Goal: Task Accomplishment & Management: Use online tool/utility

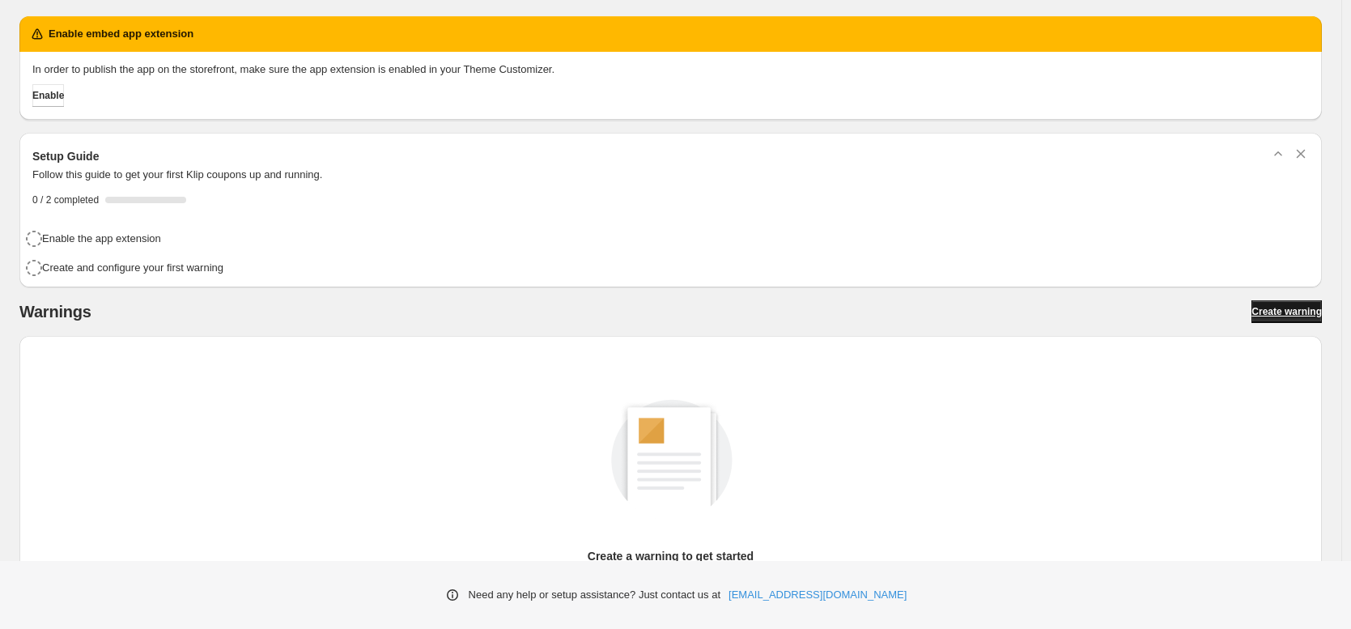
click at [1311, 305] on span "Create warning" at bounding box center [1287, 311] width 70 height 13
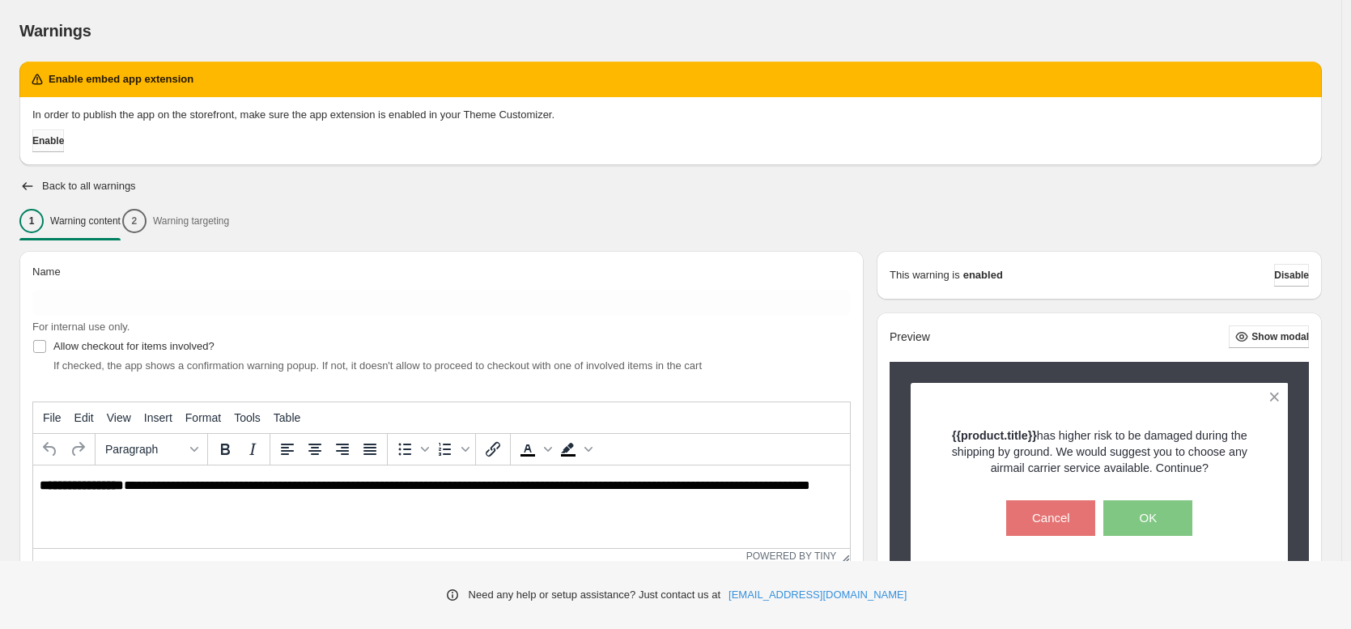
click at [45, 147] on span "Enable" at bounding box center [48, 140] width 32 height 13
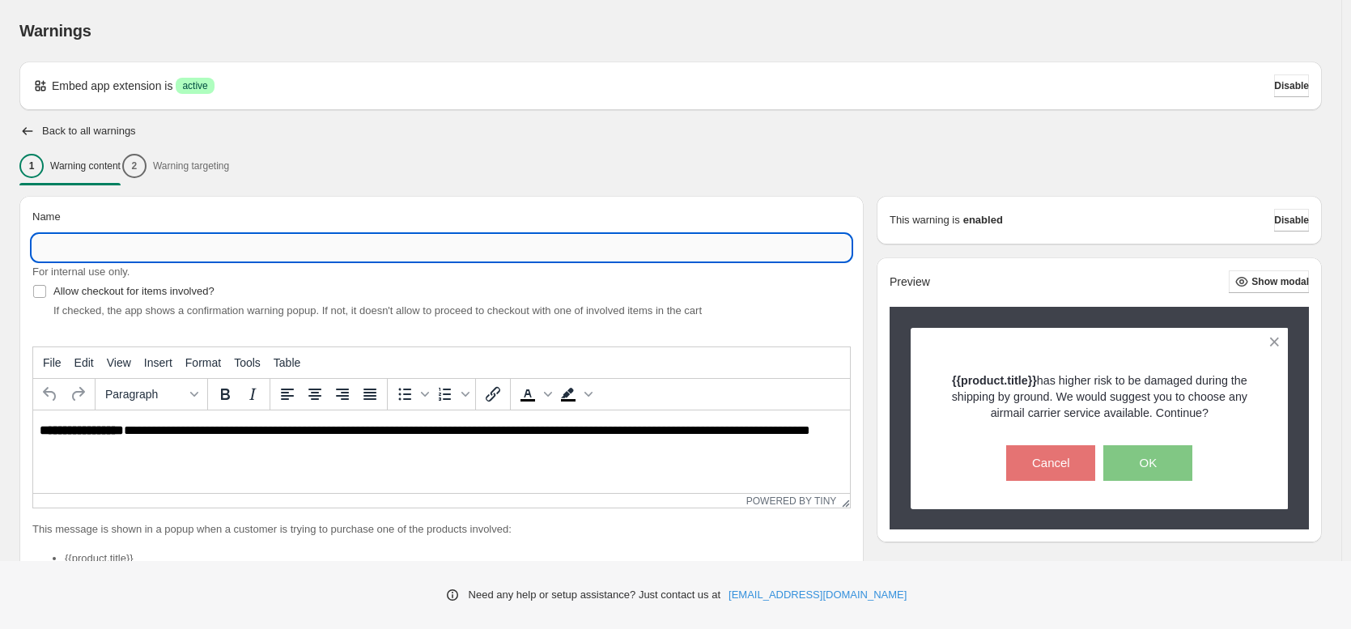
click at [186, 244] on input "Name" at bounding box center [441, 248] width 818 height 26
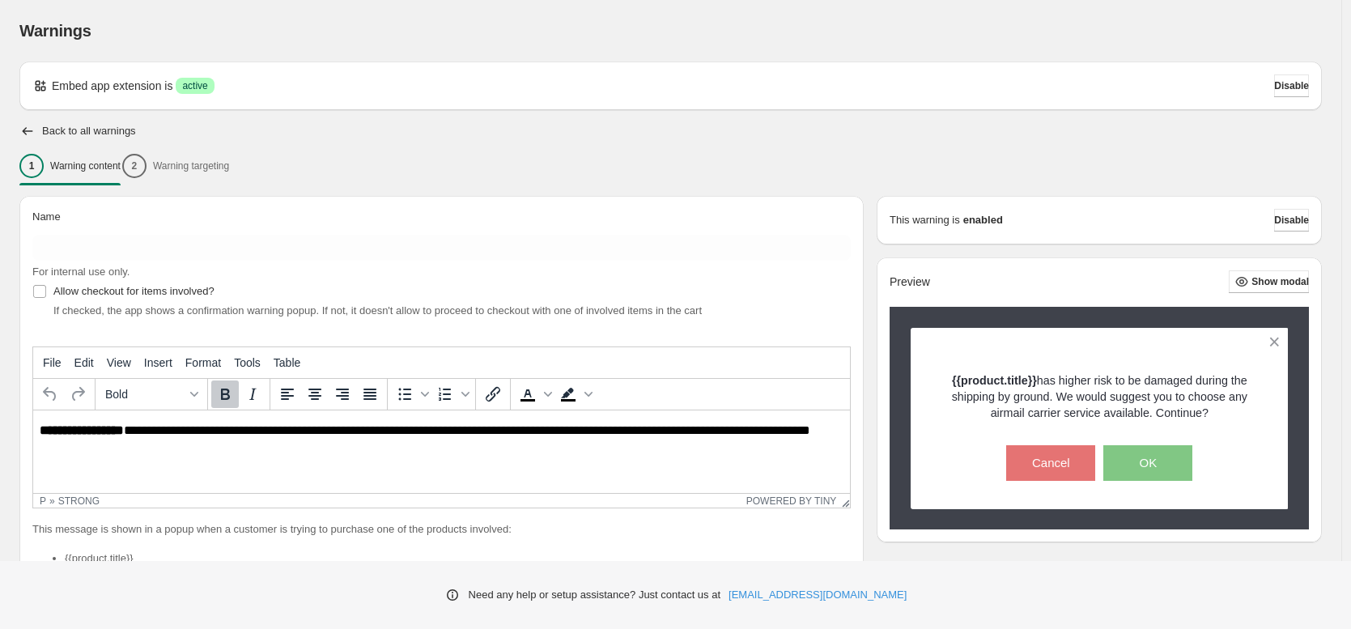
click at [123, 436] on strong "**********" at bounding box center [82, 430] width 84 height 12
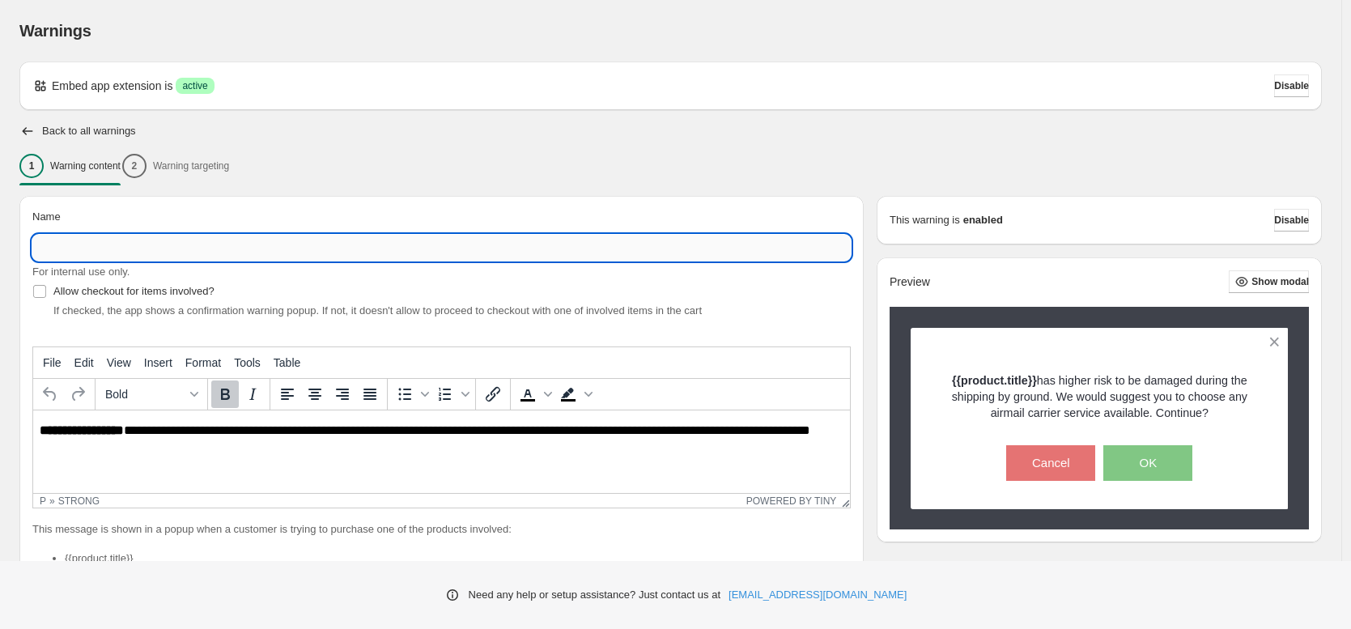
click at [106, 246] on input "Name" at bounding box center [441, 248] width 818 height 26
type input "*******"
click at [141, 439] on p "**********" at bounding box center [446, 437] width 813 height 29
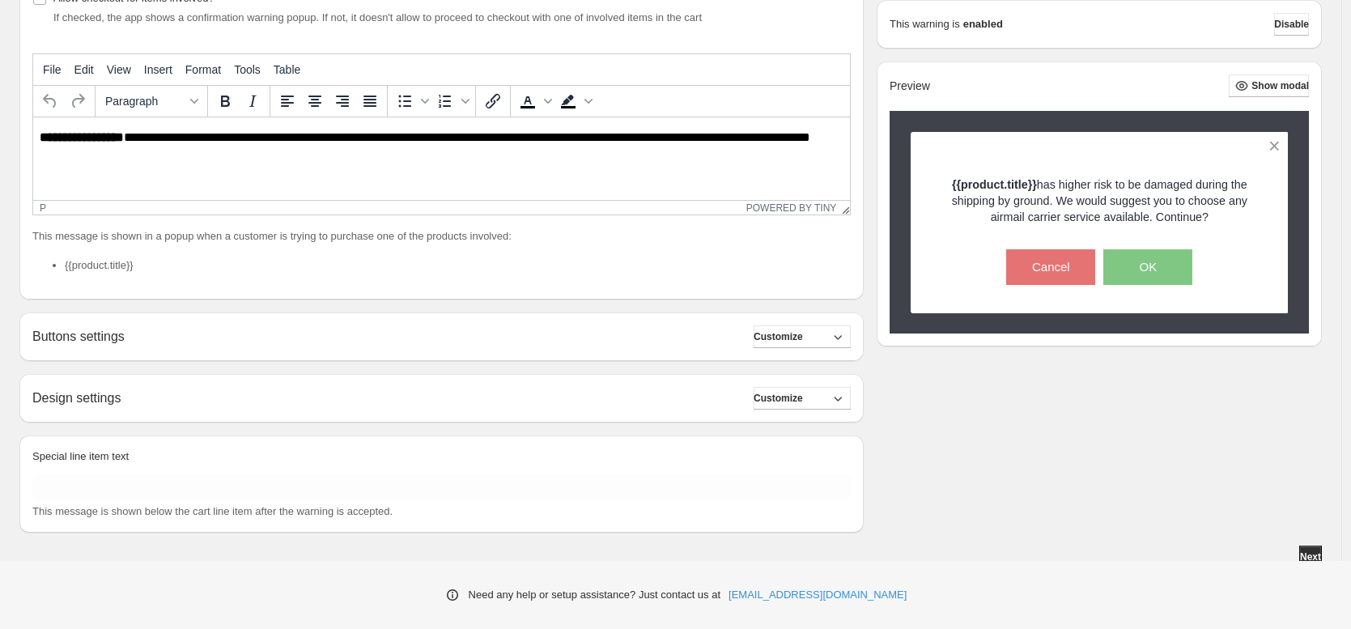
scroll to position [301, 0]
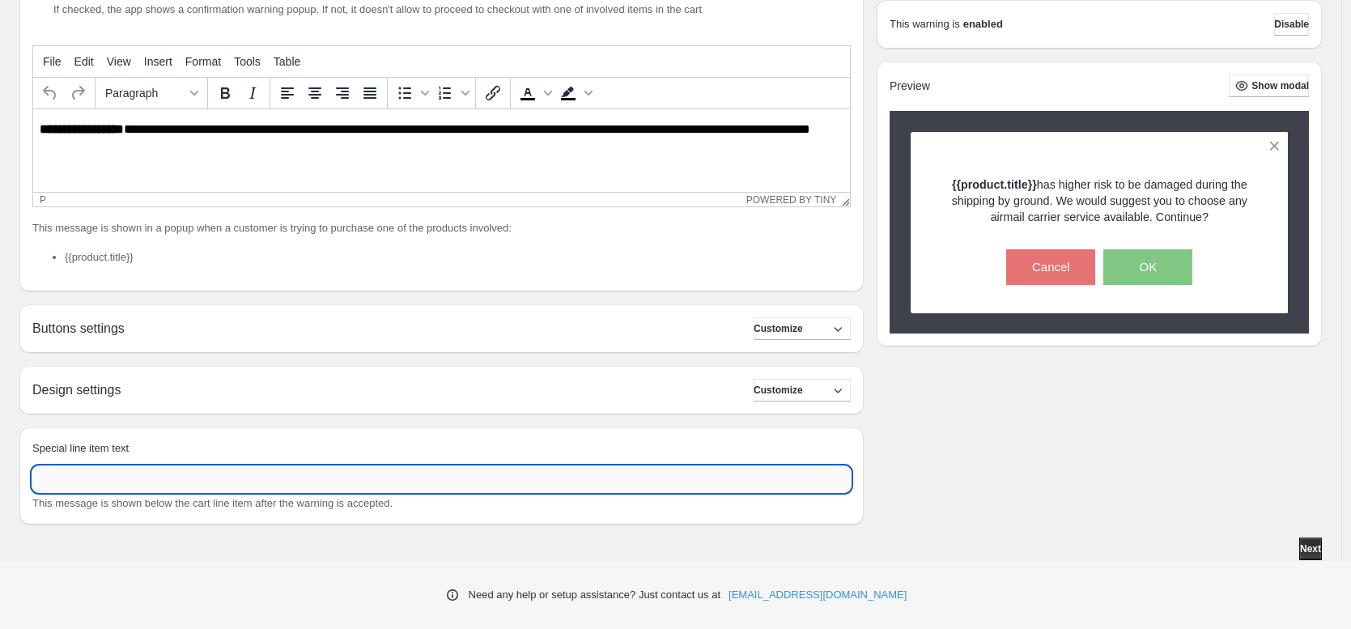
click at [126, 475] on input "Special line item text" at bounding box center [441, 479] width 818 height 26
click at [129, 147] on p "**********" at bounding box center [446, 136] width 813 height 29
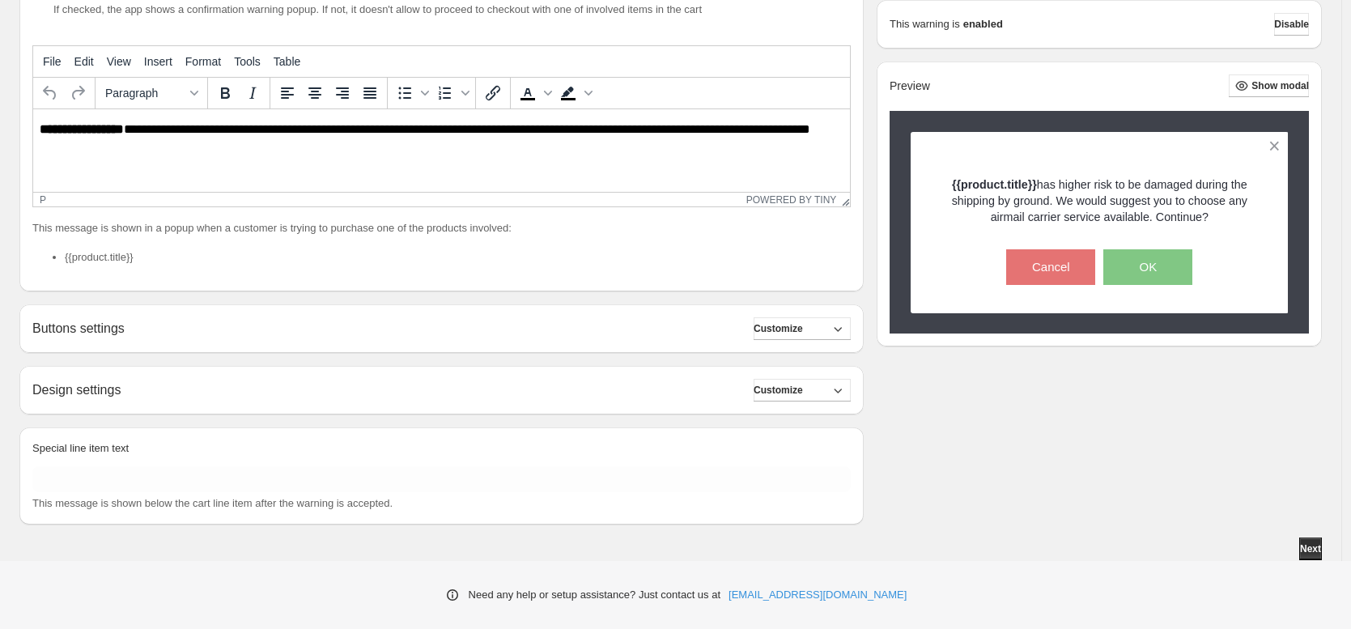
click at [134, 145] on p "**********" at bounding box center [446, 136] width 813 height 29
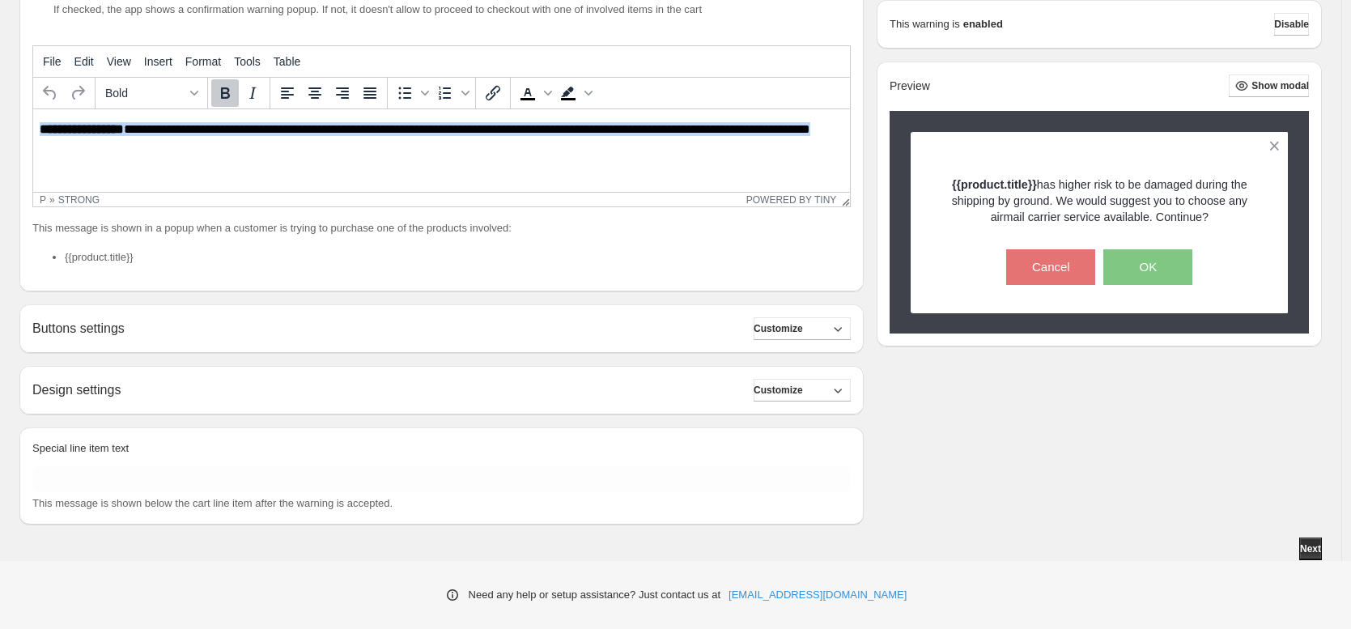
drag, startPoint x: 142, startPoint y: 145, endPoint x: -6, endPoint y: 110, distance: 152.2
click at [33, 110] on html "**********" at bounding box center [441, 136] width 817 height 55
paste body "Rich Text Area. Press ALT-0 for help."
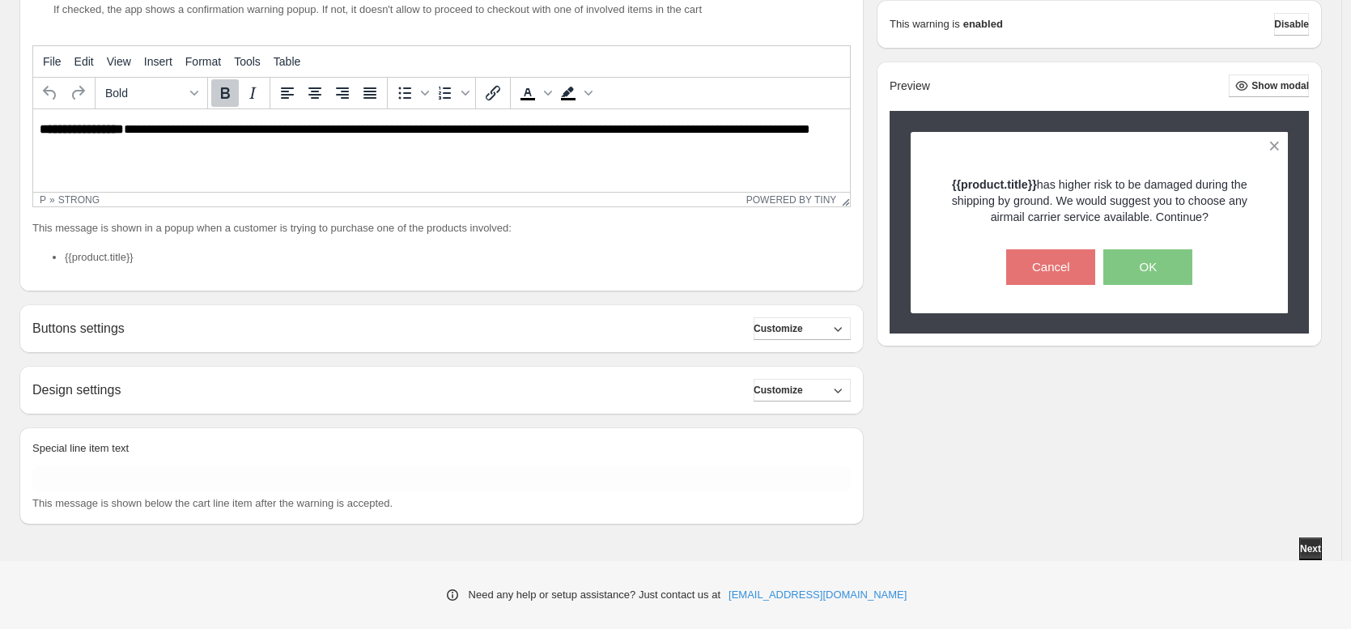
scroll to position [316, 0]
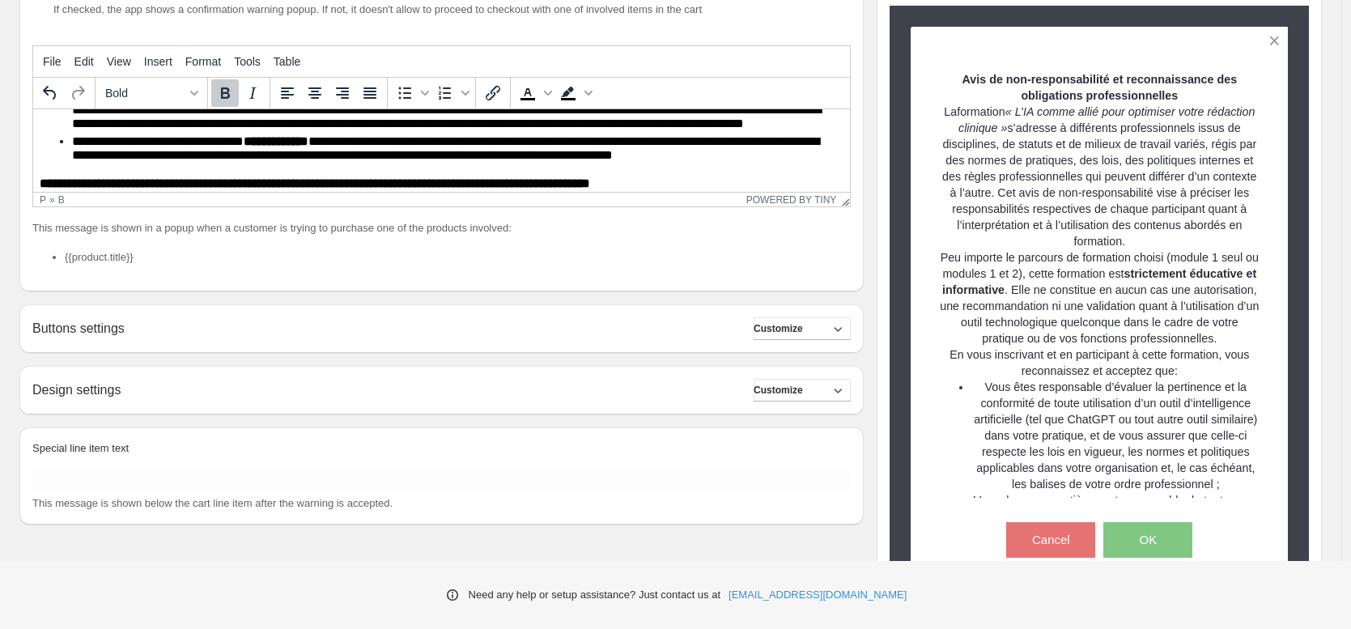
click at [206, 238] on div "This message is shown in a popup when a customer is trying to purchase one of t…" at bounding box center [441, 249] width 818 height 58
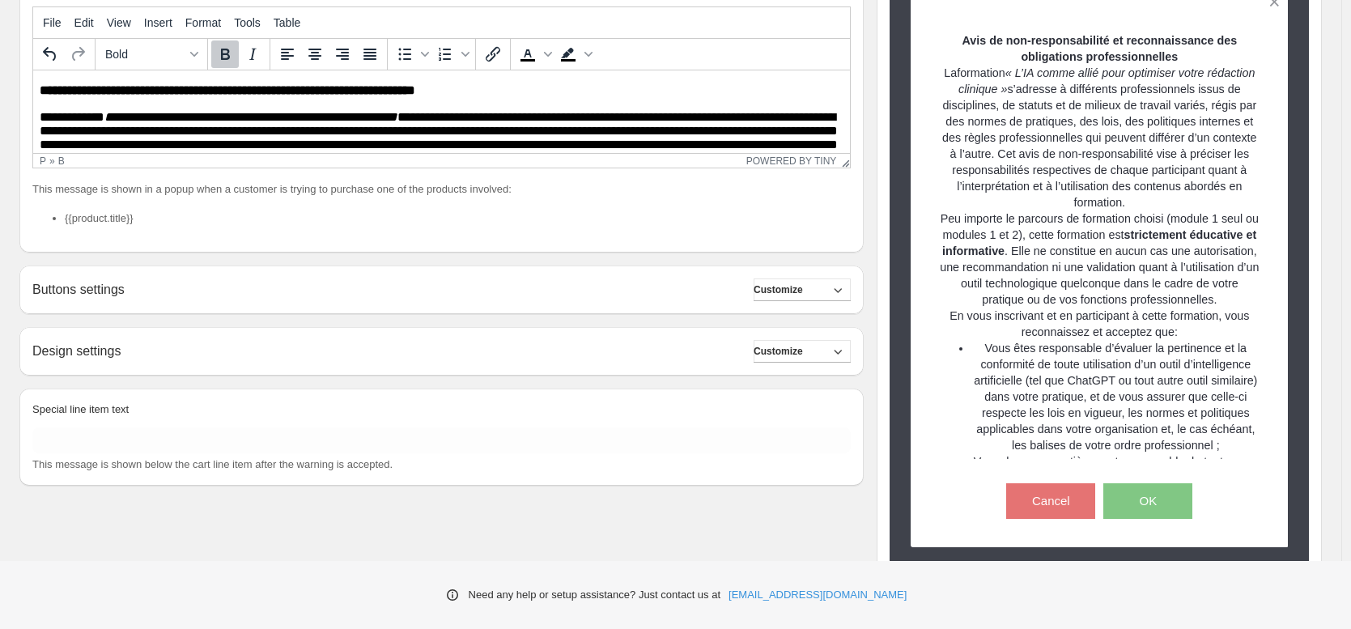
scroll to position [397, 0]
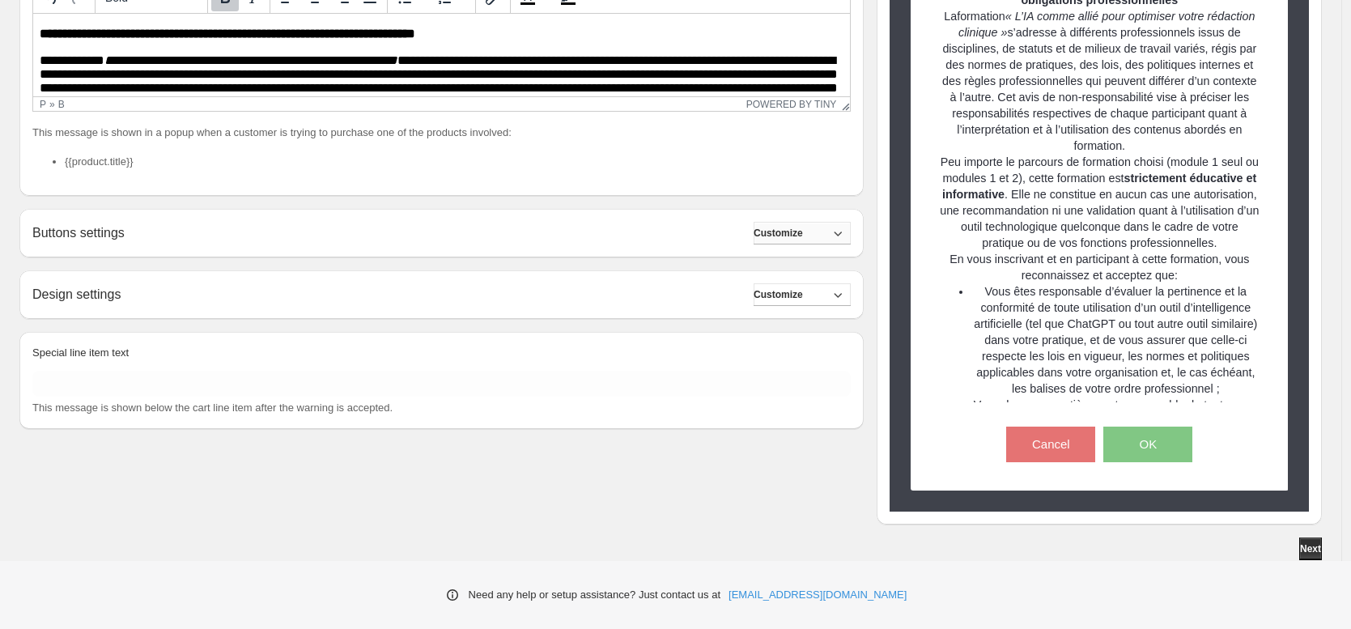
click at [784, 232] on span "Customize" at bounding box center [778, 233] width 49 height 13
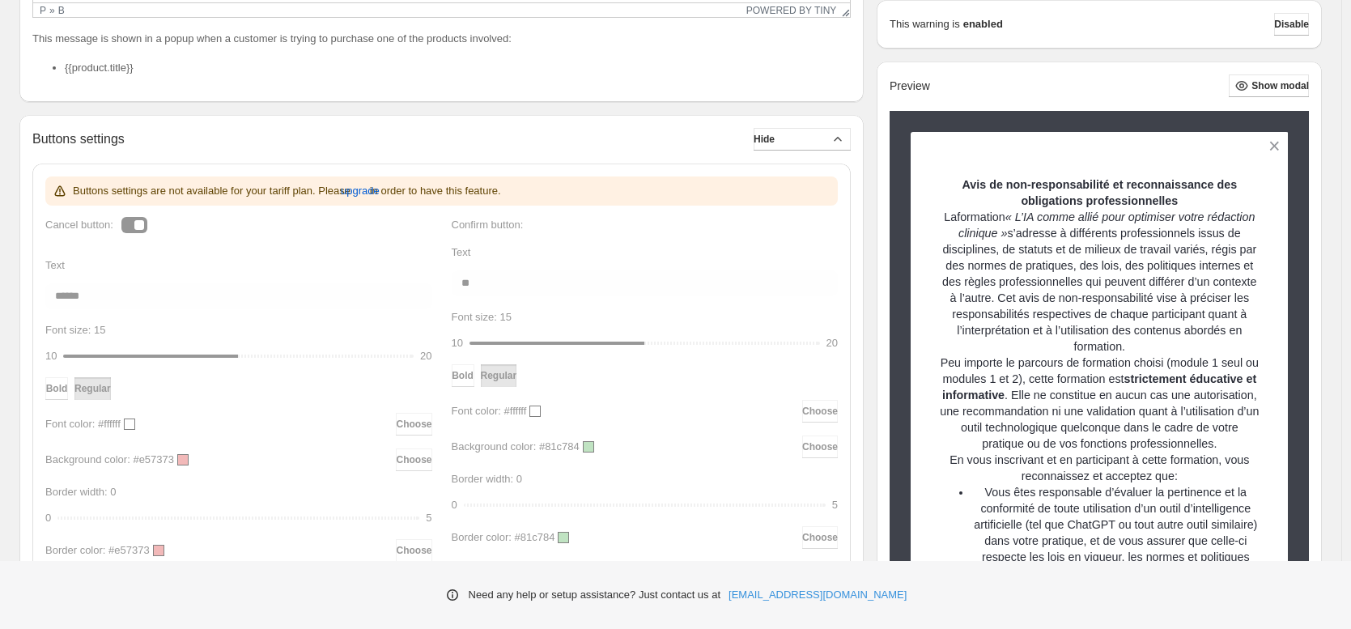
scroll to position [551, 0]
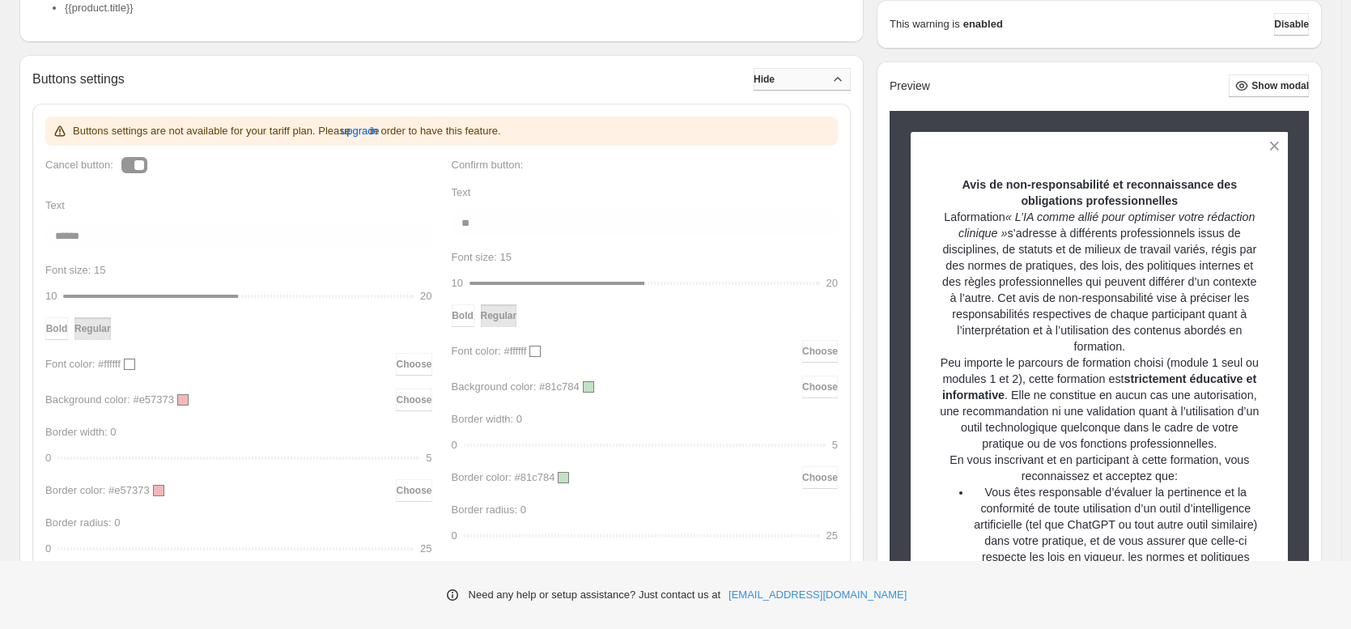
click at [831, 72] on button "Hide" at bounding box center [802, 79] width 97 height 23
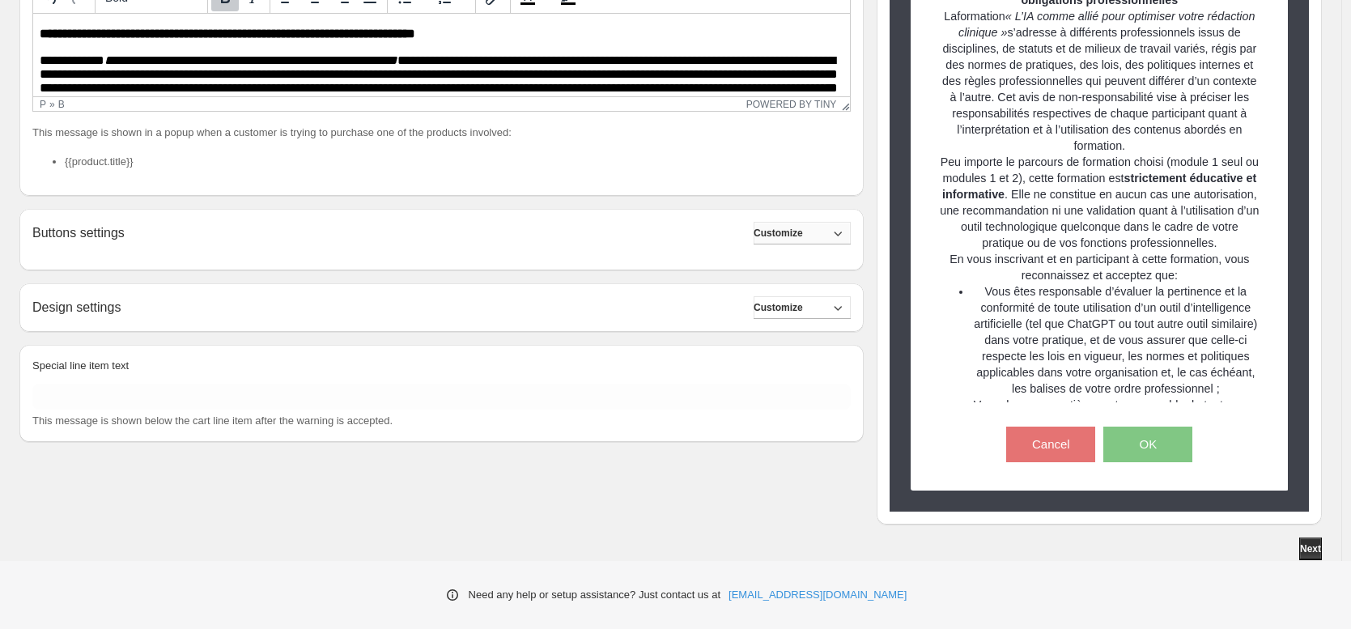
scroll to position [397, 0]
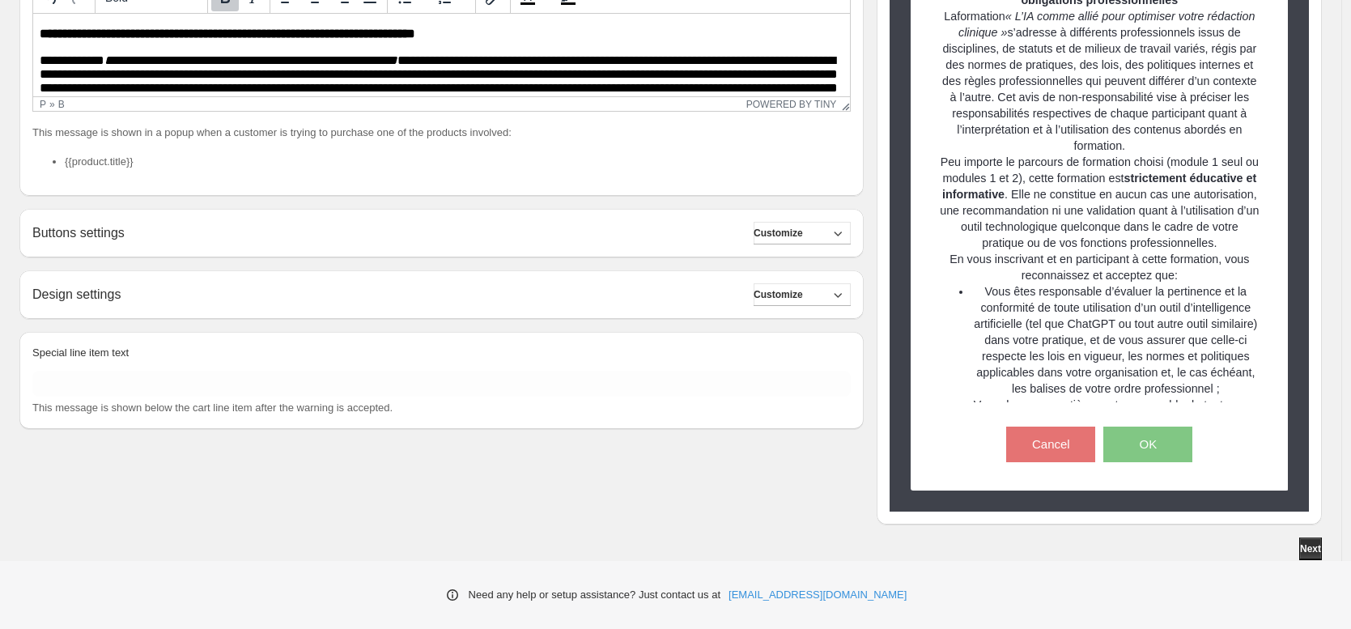
click at [233, 297] on div "Design settings Customize" at bounding box center [441, 294] width 818 height 23
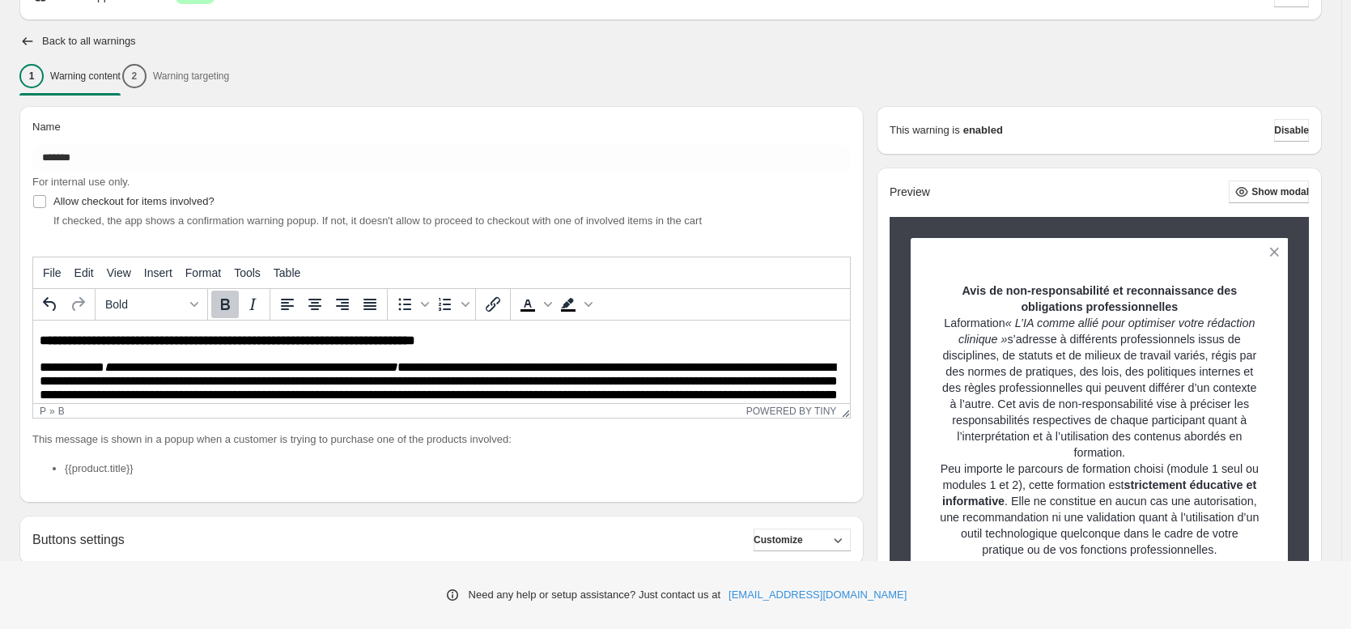
scroll to position [0, 0]
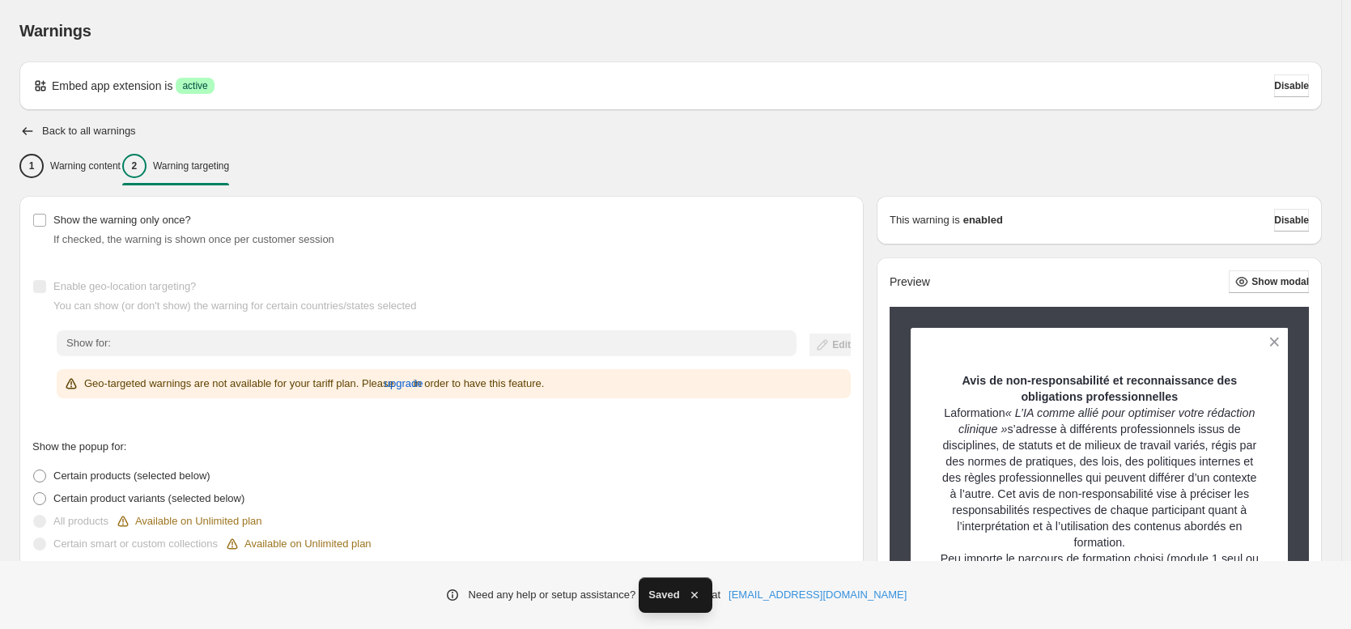
click at [226, 161] on p "Warning targeting" at bounding box center [191, 165] width 76 height 13
click at [104, 223] on span "Show the warning only once?" at bounding box center [122, 220] width 138 height 12
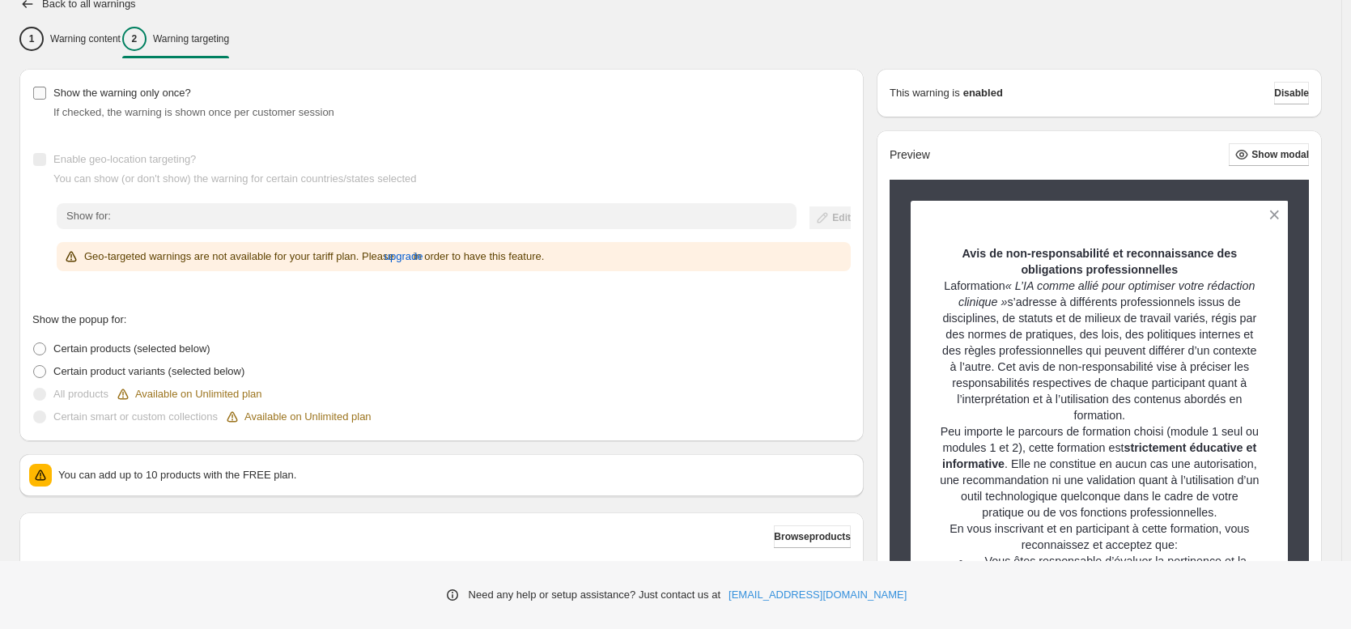
scroll to position [172, 0]
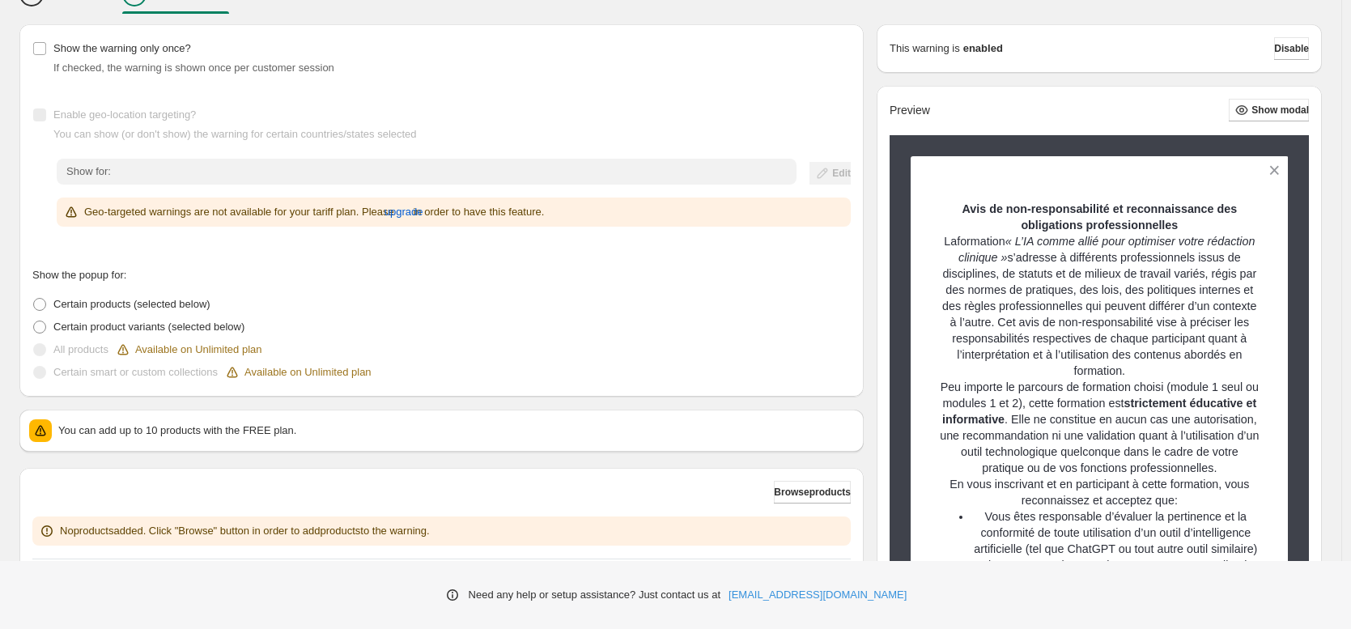
click at [820, 176] on div "Show for: Edit" at bounding box center [454, 172] width 794 height 26
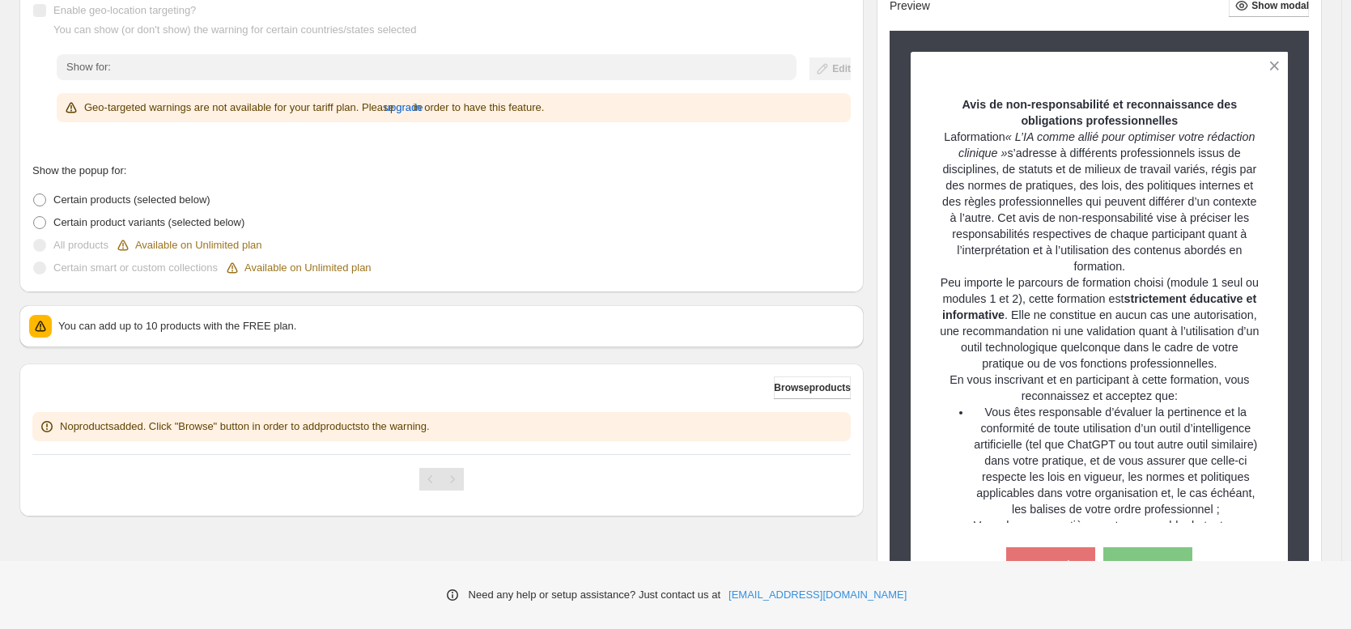
scroll to position [346, 0]
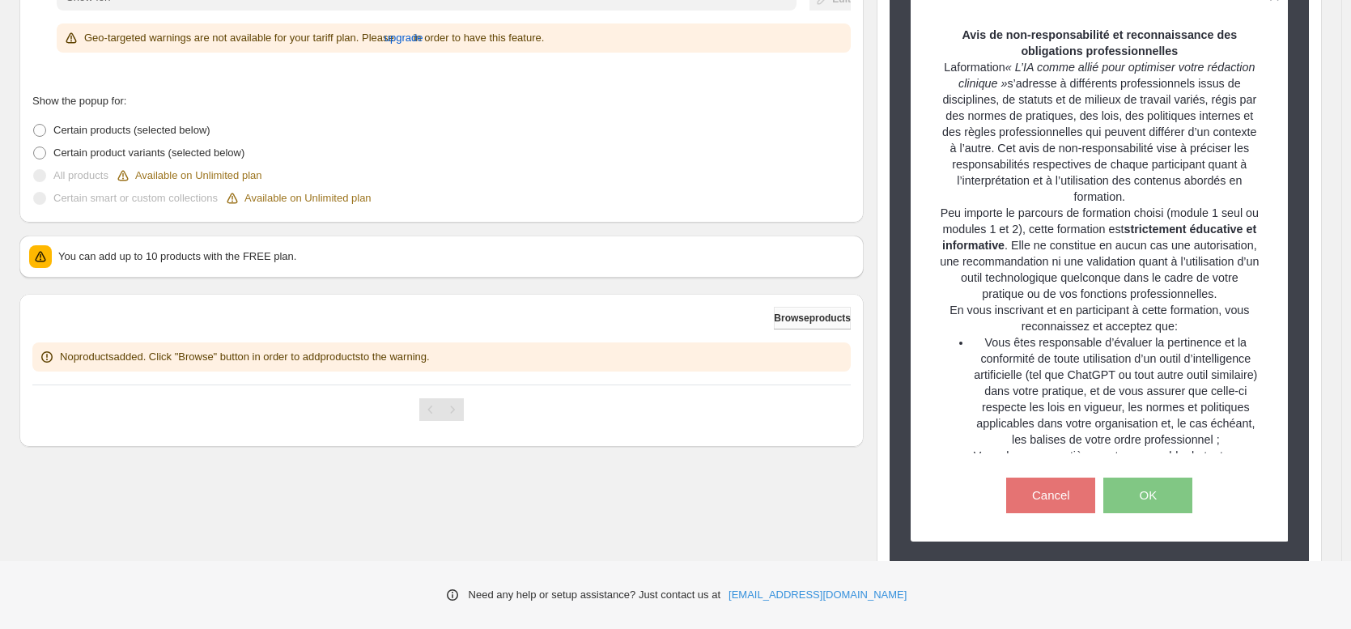
click at [826, 315] on span "Browse products" at bounding box center [812, 318] width 77 height 13
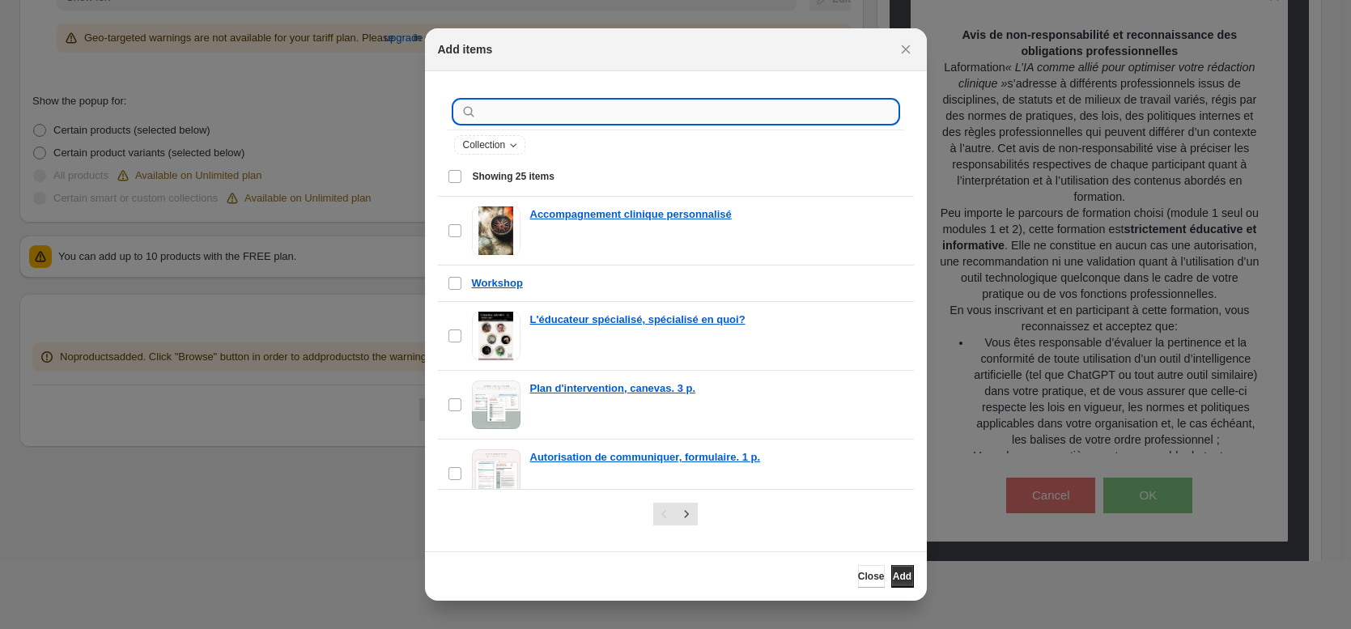
click at [538, 118] on input ":r24:" at bounding box center [689, 111] width 418 height 23
click at [585, 112] on input ":r24:" at bounding box center [689, 111] width 418 height 23
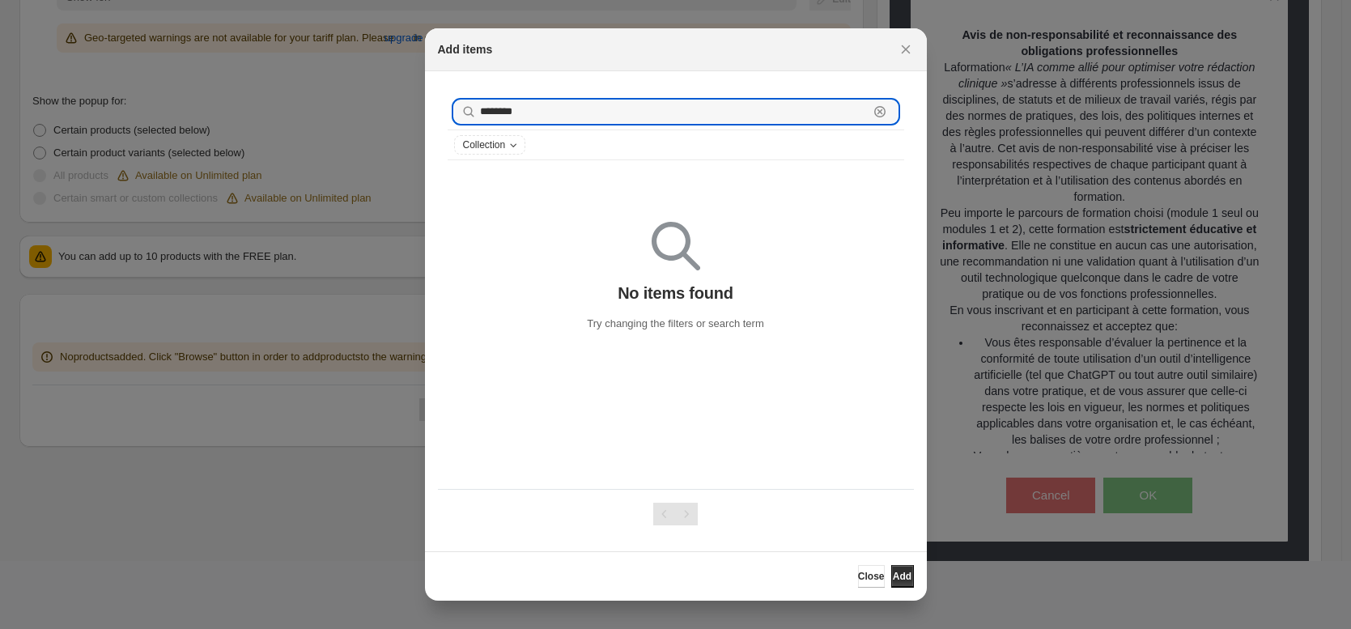
drag, startPoint x: 571, startPoint y: 114, endPoint x: 432, endPoint y: 111, distance: 138.5
click at [432, 112] on section "******** Clear Collection No items found Try changing the filters or search term" at bounding box center [676, 311] width 502 height 480
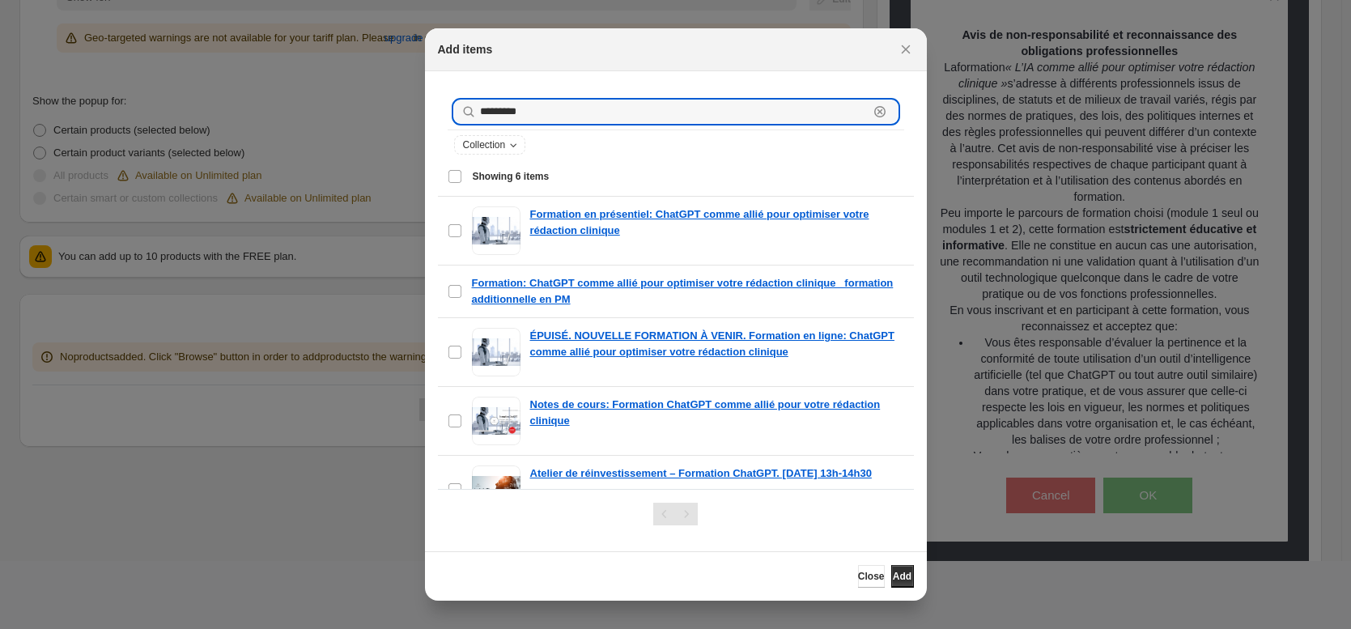
type input "*********"
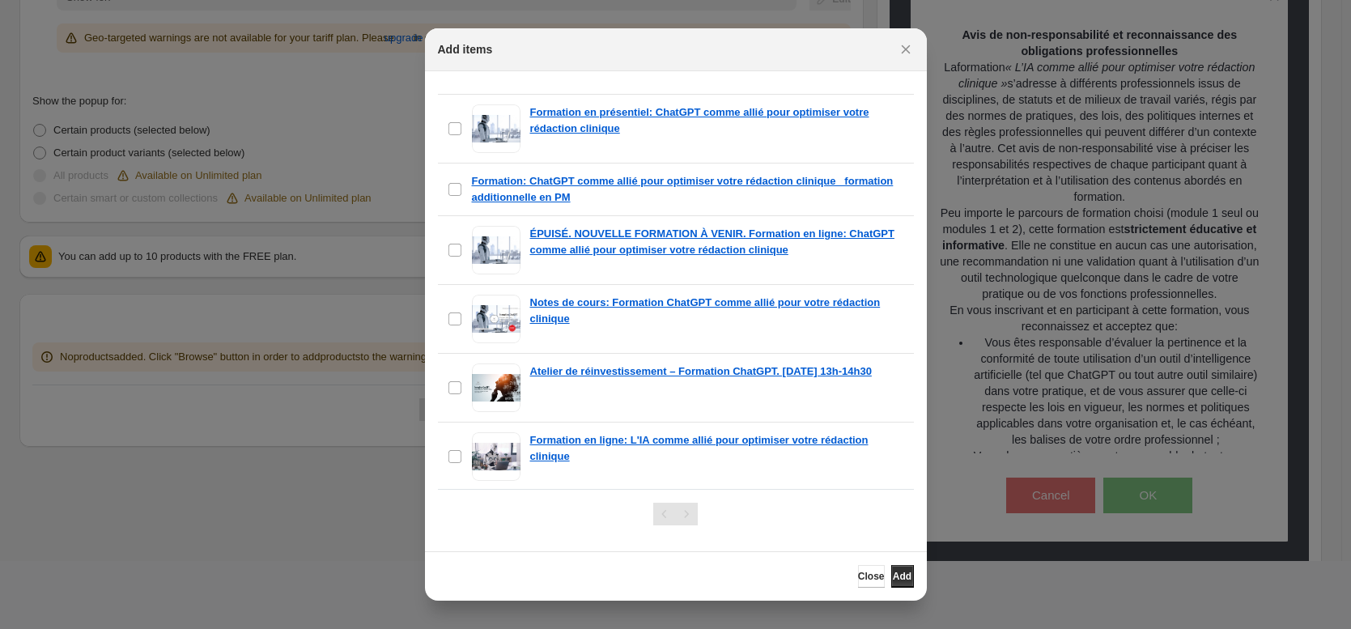
scroll to position [104, 0]
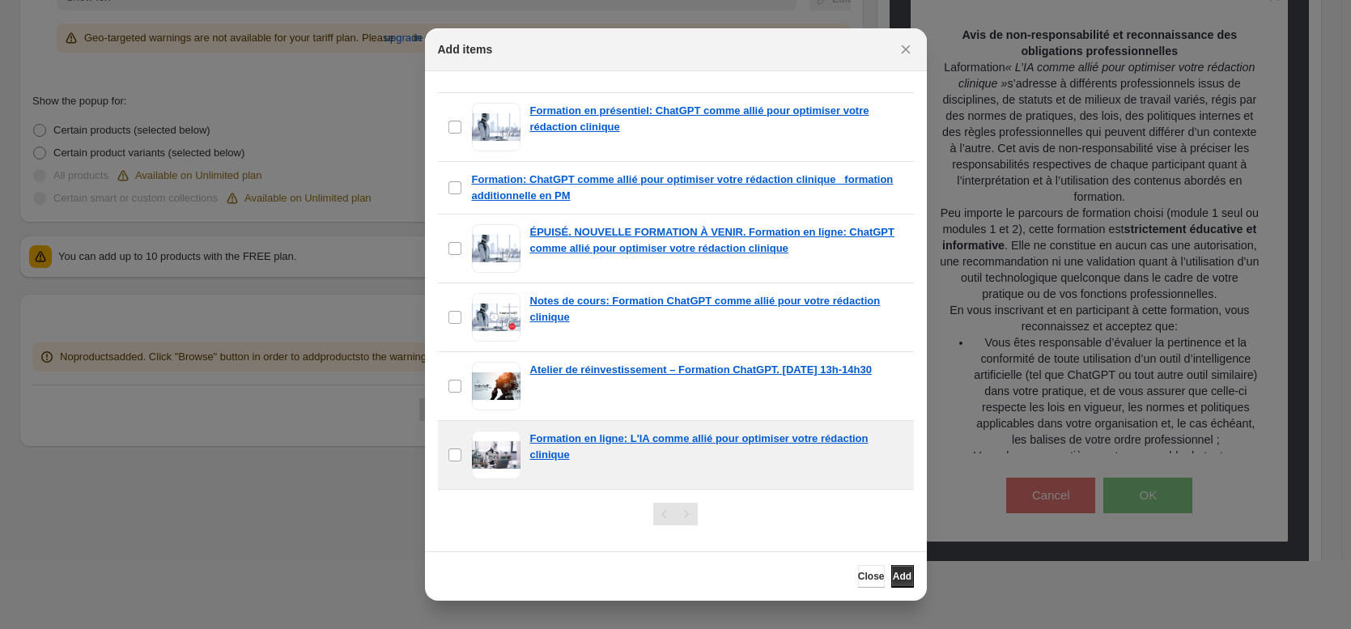
drag, startPoint x: 898, startPoint y: 575, endPoint x: 916, endPoint y: 569, distance: 19.5
click at [899, 575] on span "Add" at bounding box center [902, 576] width 19 height 13
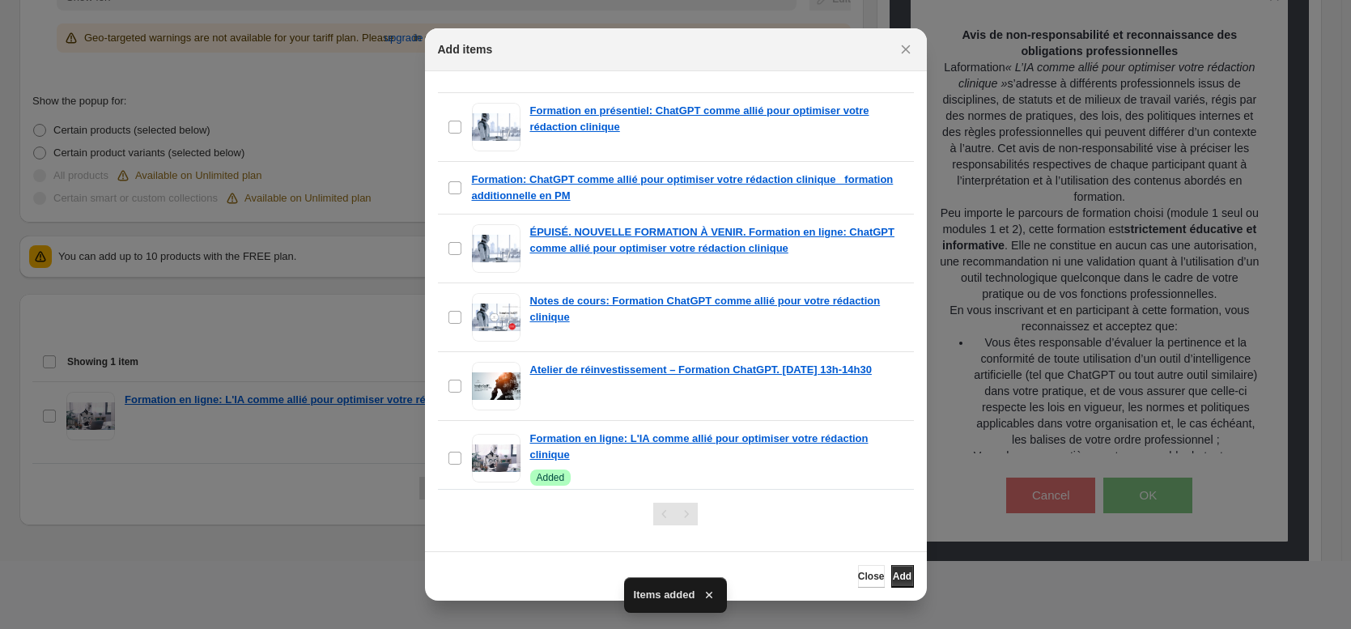
click at [909, 49] on icon "Close" at bounding box center [906, 49] width 16 height 16
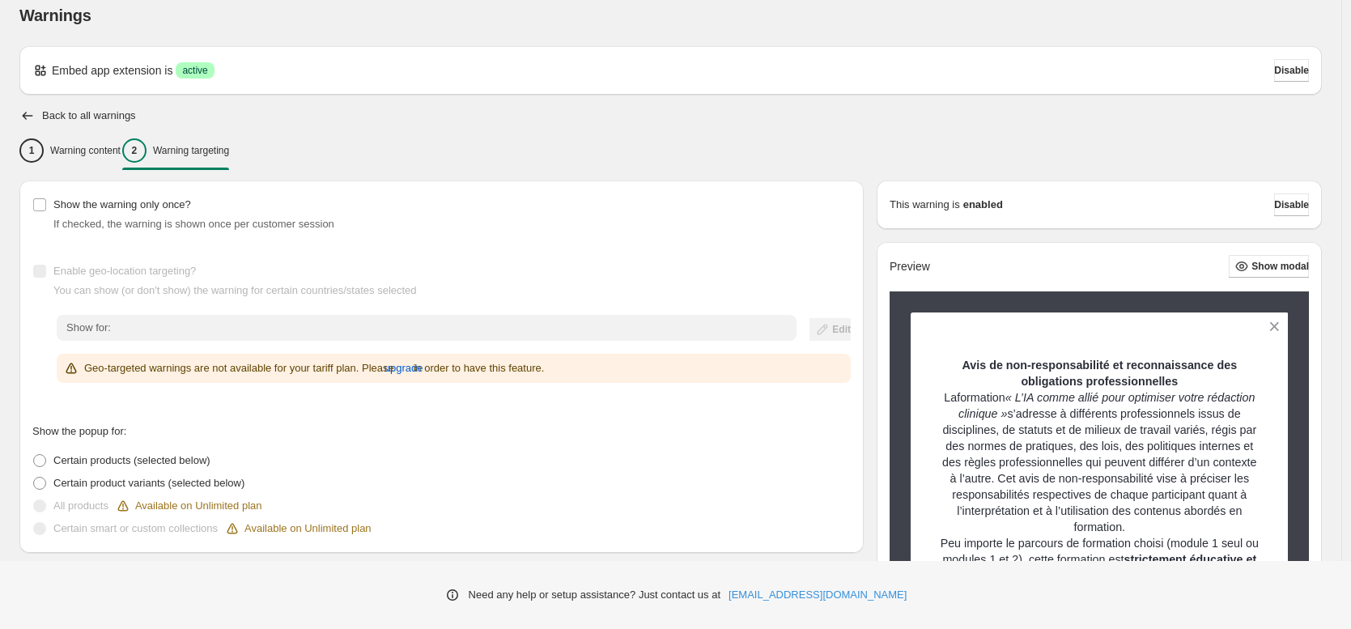
scroll to position [0, 0]
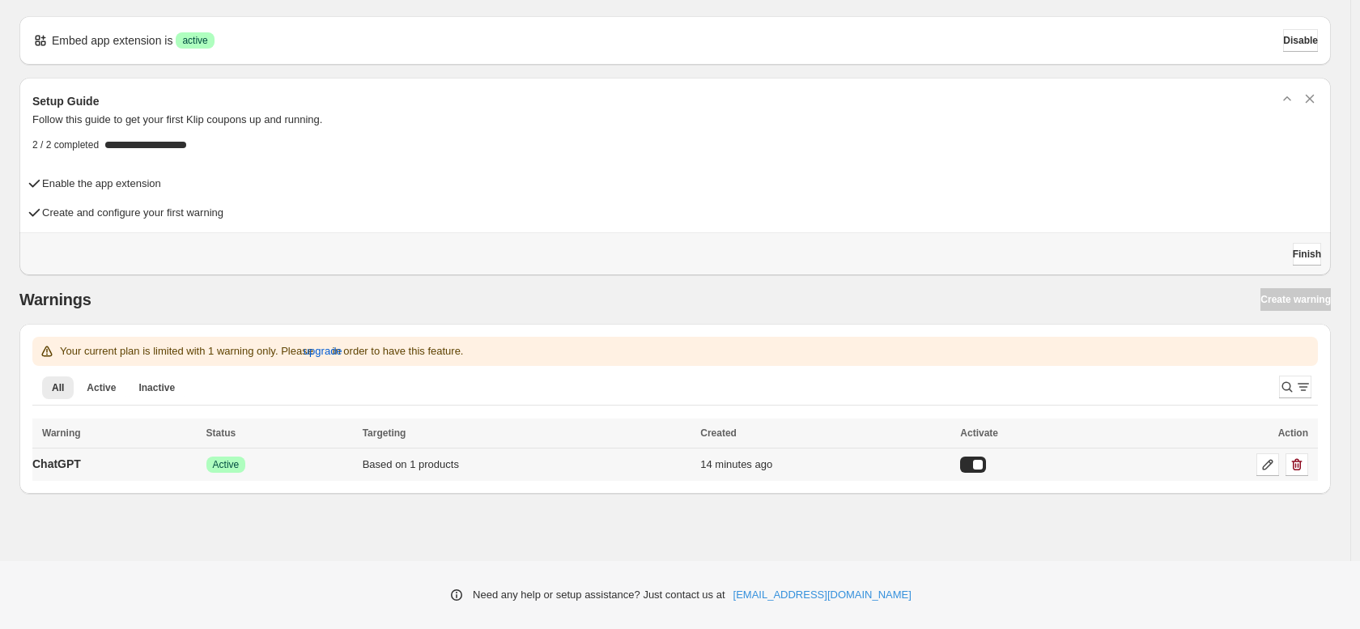
click at [601, 457] on div "Based on 1 products" at bounding box center [527, 465] width 329 height 16
click at [1271, 462] on icon at bounding box center [1268, 465] width 16 height 16
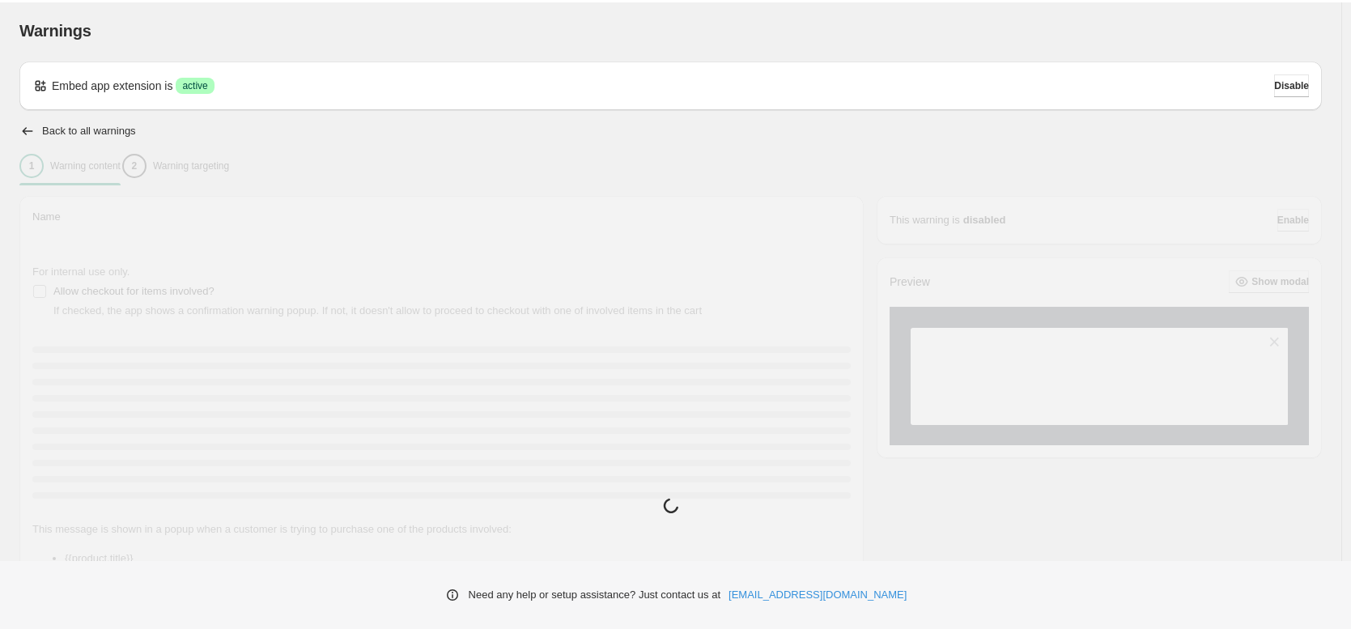
type input "*******"
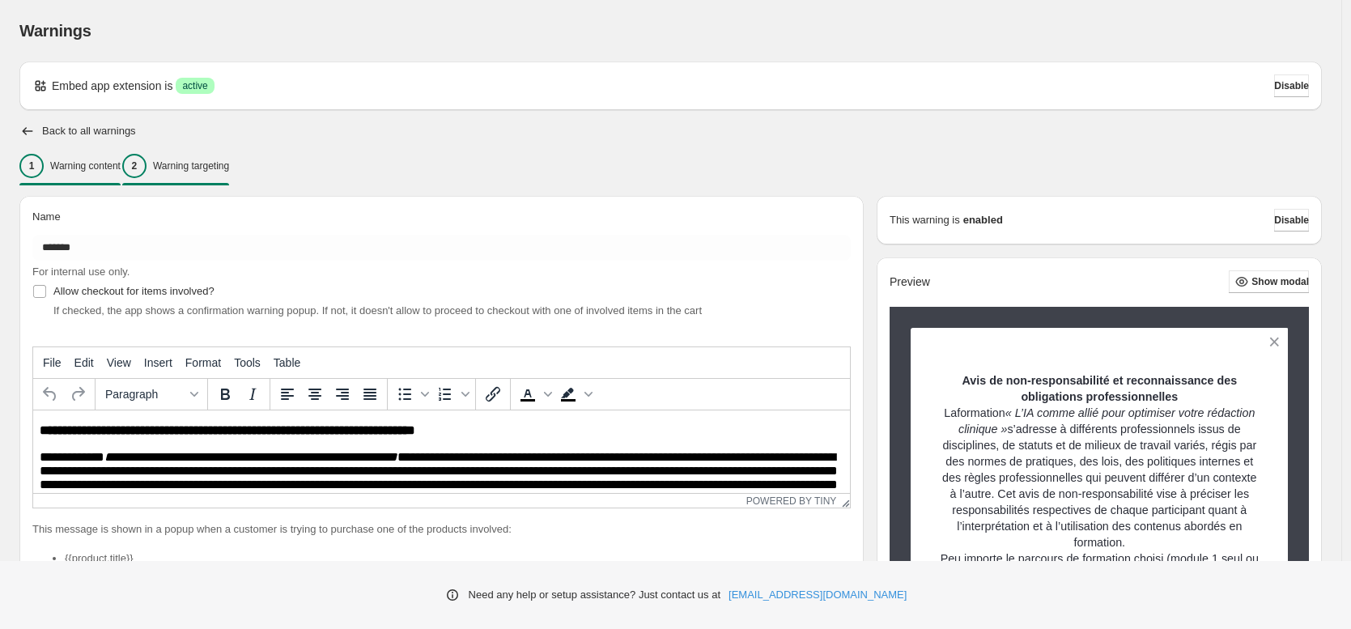
click at [199, 161] on p "Warning targeting" at bounding box center [191, 165] width 76 height 13
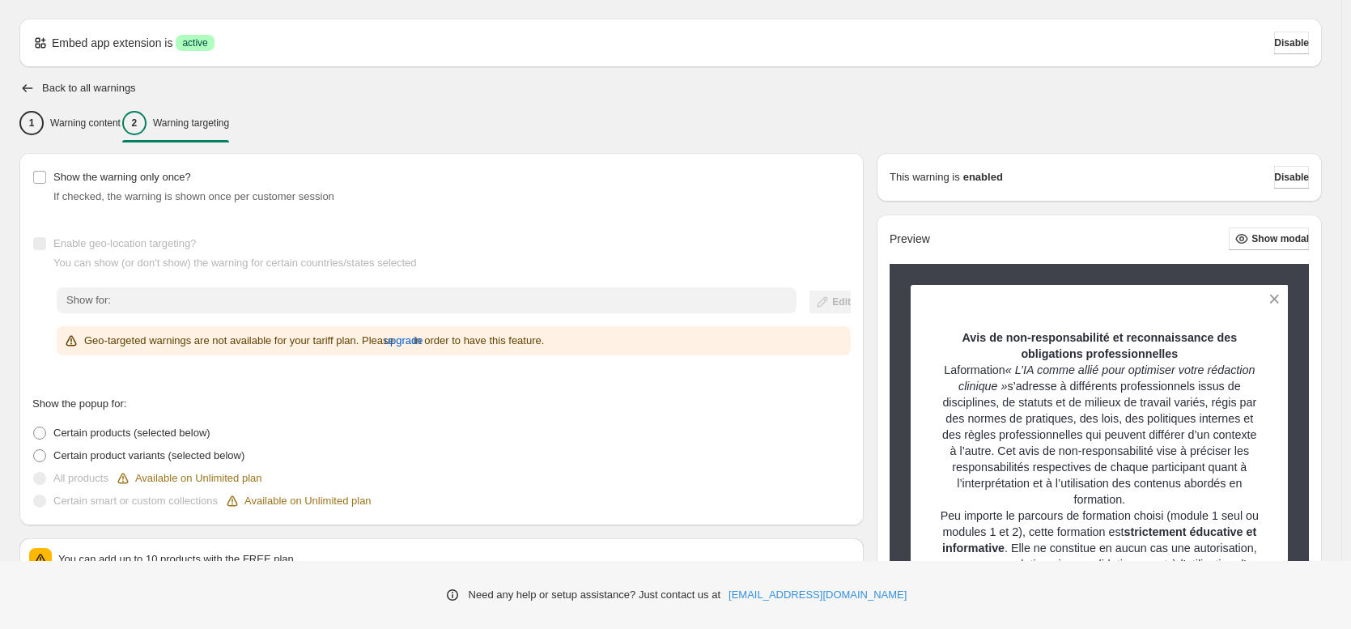
scroll to position [56, 0]
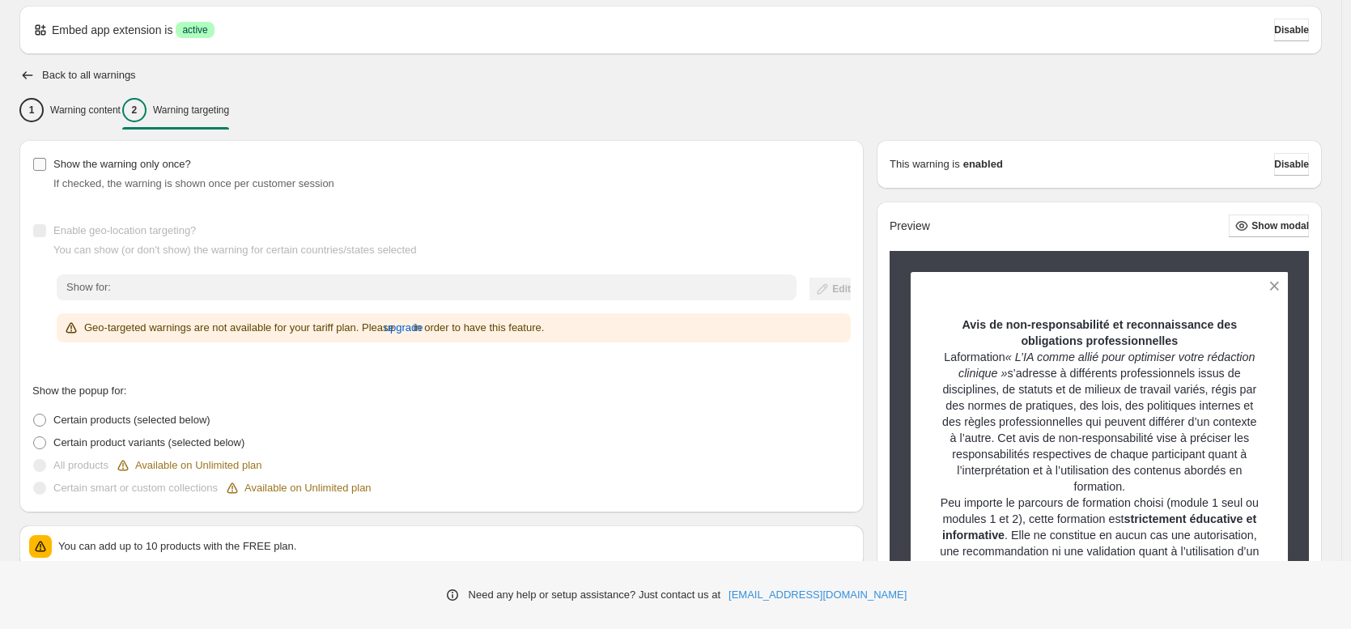
click at [152, 167] on span "Show the warning only once?" at bounding box center [122, 164] width 138 height 12
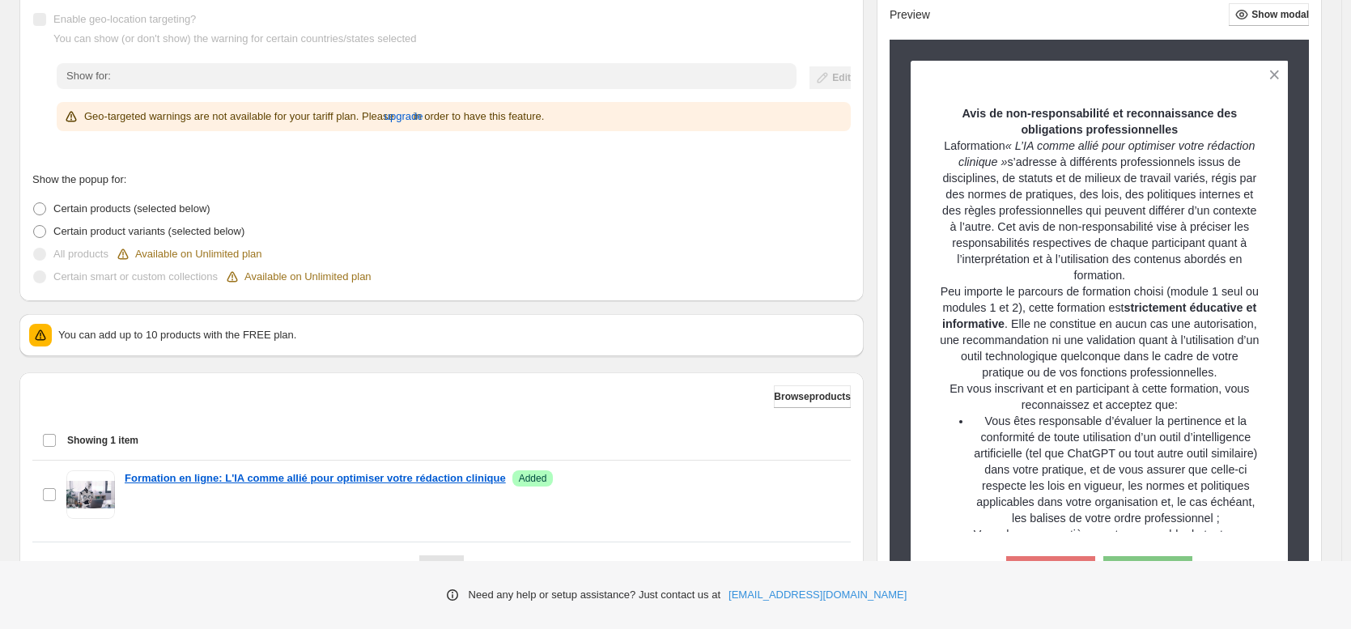
scroll to position [397, 0]
